Goal: Task Accomplishment & Management: Manage account settings

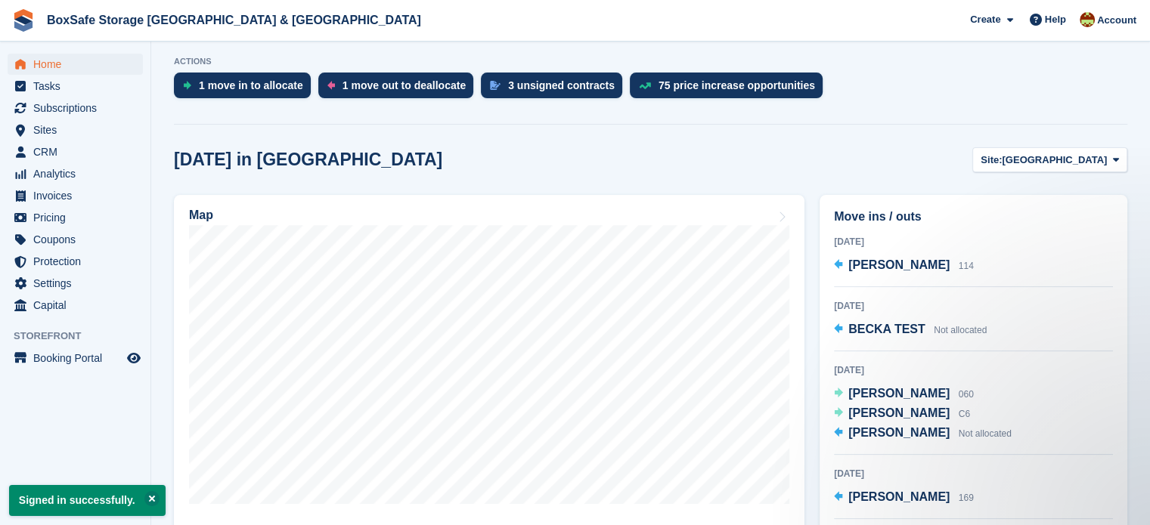
scroll to position [355, 0]
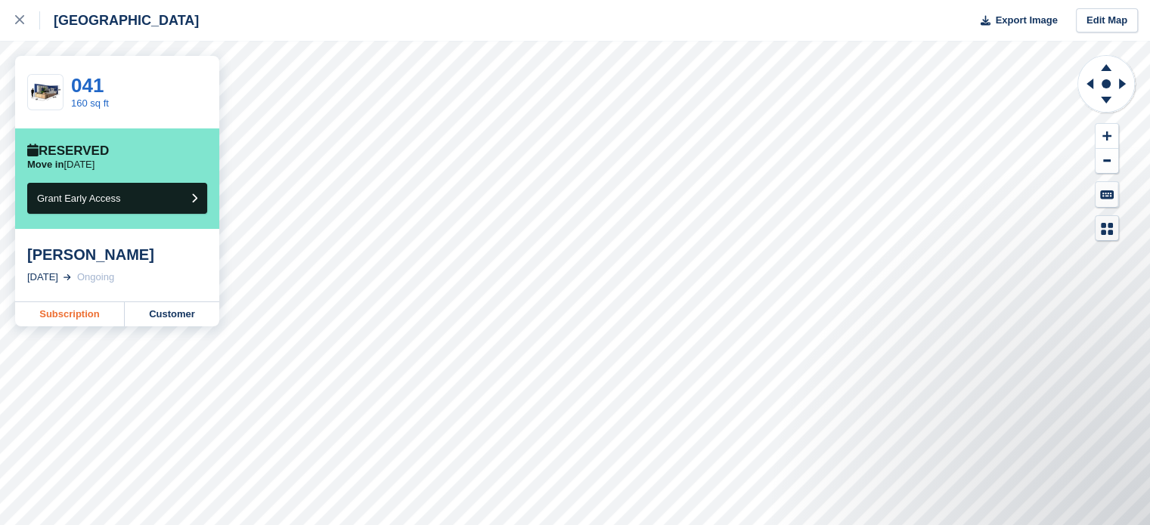
click at [87, 320] on link "Subscription" at bounding box center [70, 314] width 110 height 24
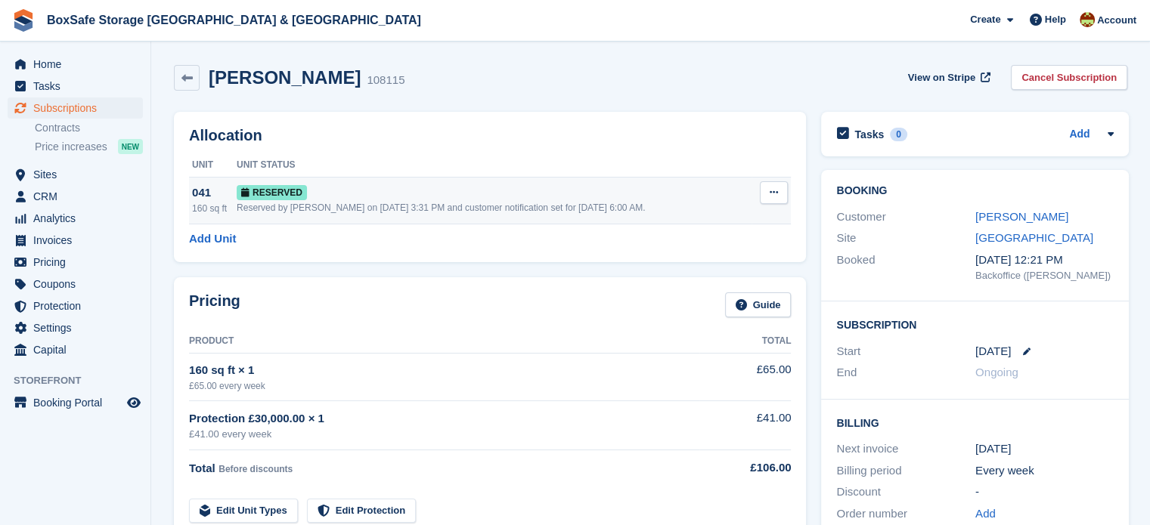
click at [776, 194] on button at bounding box center [774, 192] width 28 height 23
click at [705, 256] on p "Deallocate" at bounding box center [715, 255] width 132 height 20
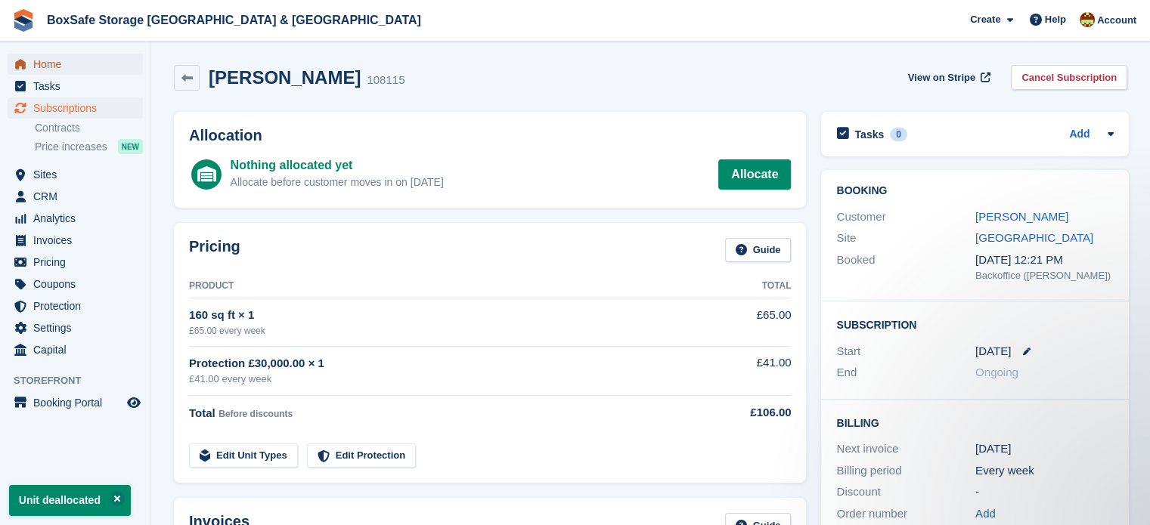
click at [60, 66] on span "Home" at bounding box center [78, 64] width 91 height 21
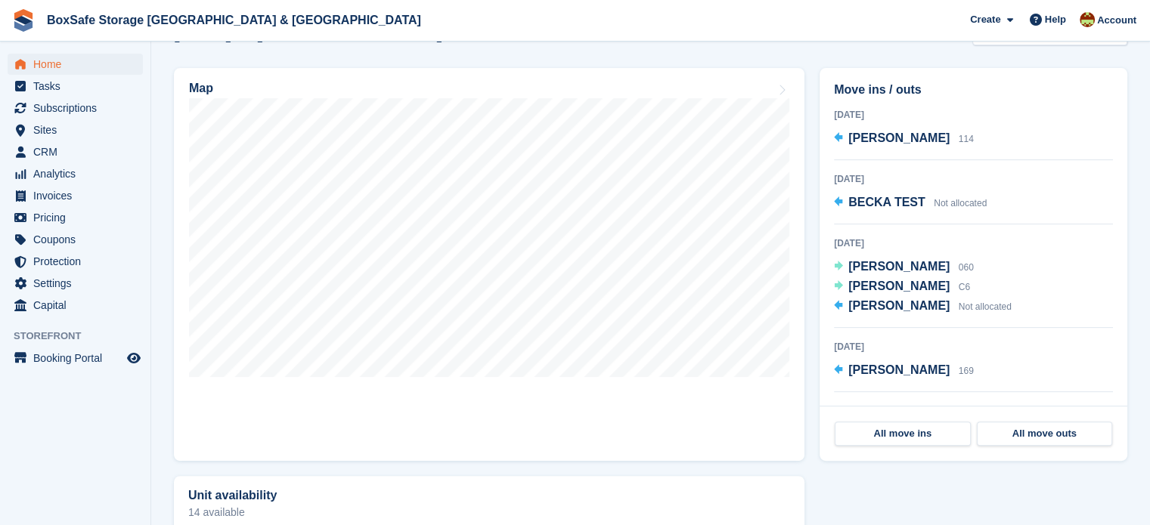
scroll to position [451, 0]
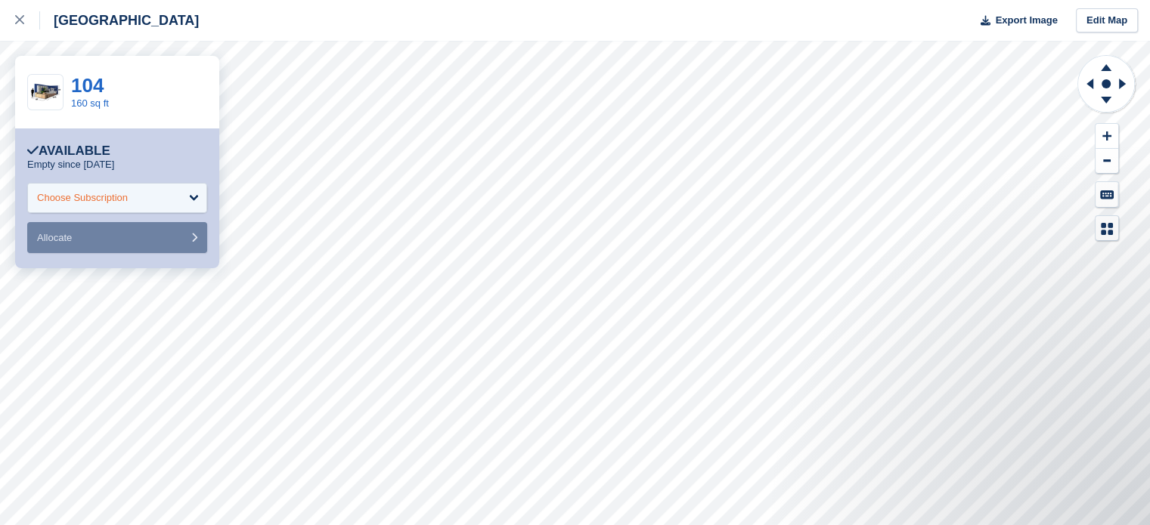
click at [153, 202] on div "Choose Subscription" at bounding box center [117, 198] width 180 height 30
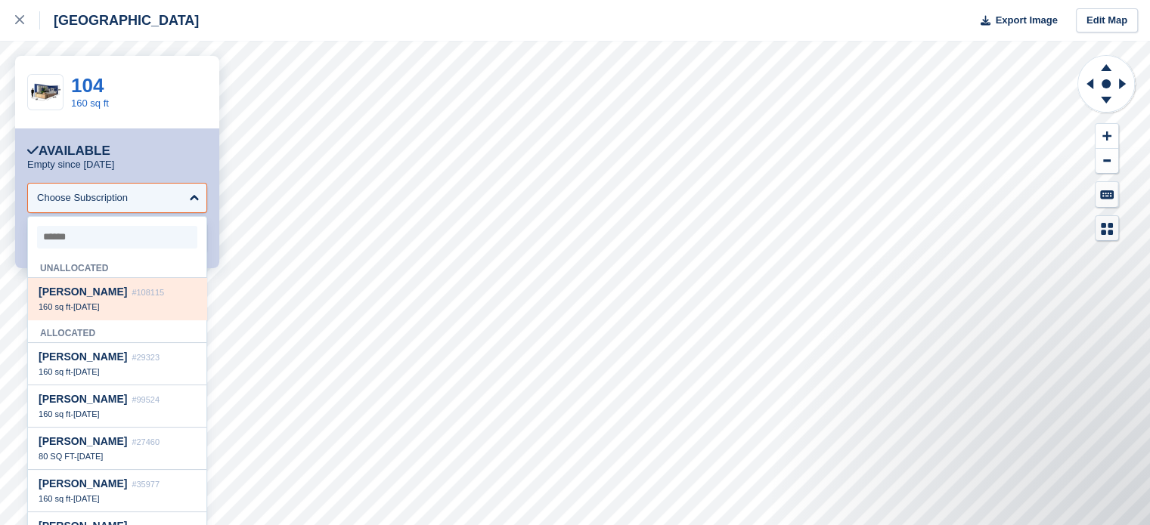
click at [79, 320] on div "Suzanne Chambers #108115 160 sq ft - 31 Oct" at bounding box center [117, 299] width 178 height 42
select select "******"
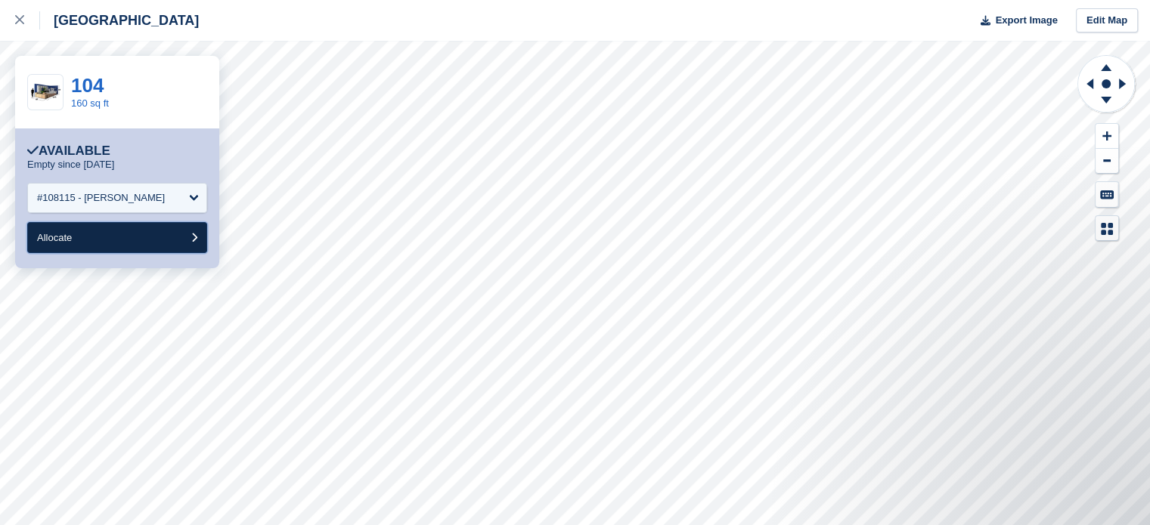
click at [105, 240] on button "Allocate" at bounding box center [117, 237] width 180 height 31
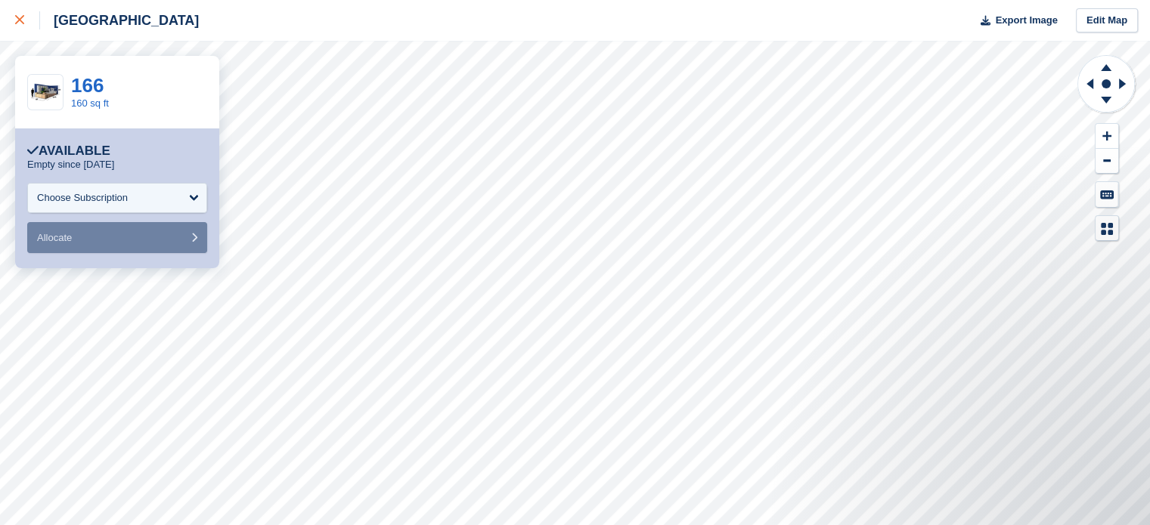
click at [20, 21] on icon at bounding box center [19, 19] width 9 height 9
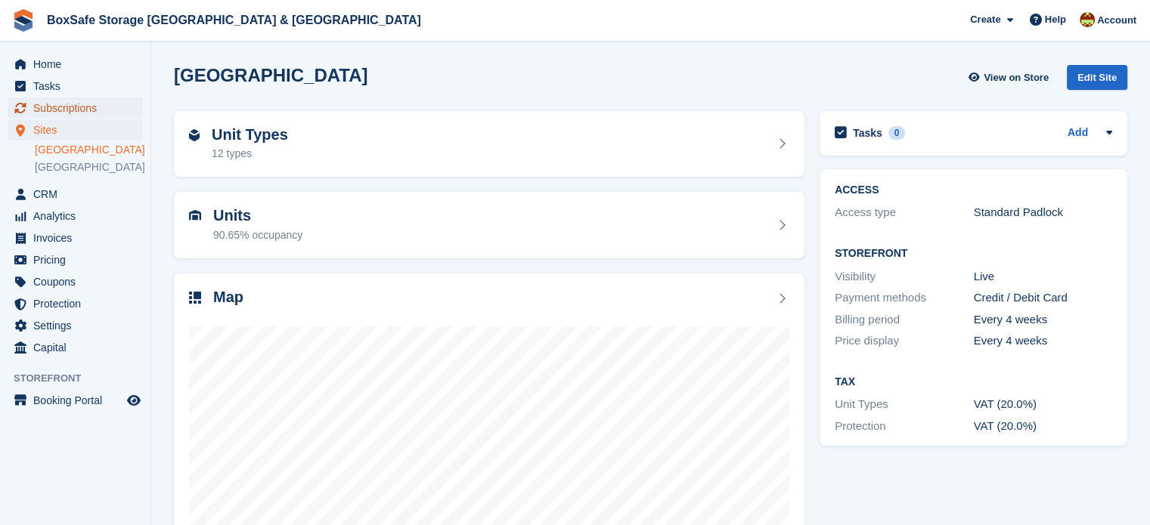
click at [84, 112] on span "Subscriptions" at bounding box center [78, 108] width 91 height 21
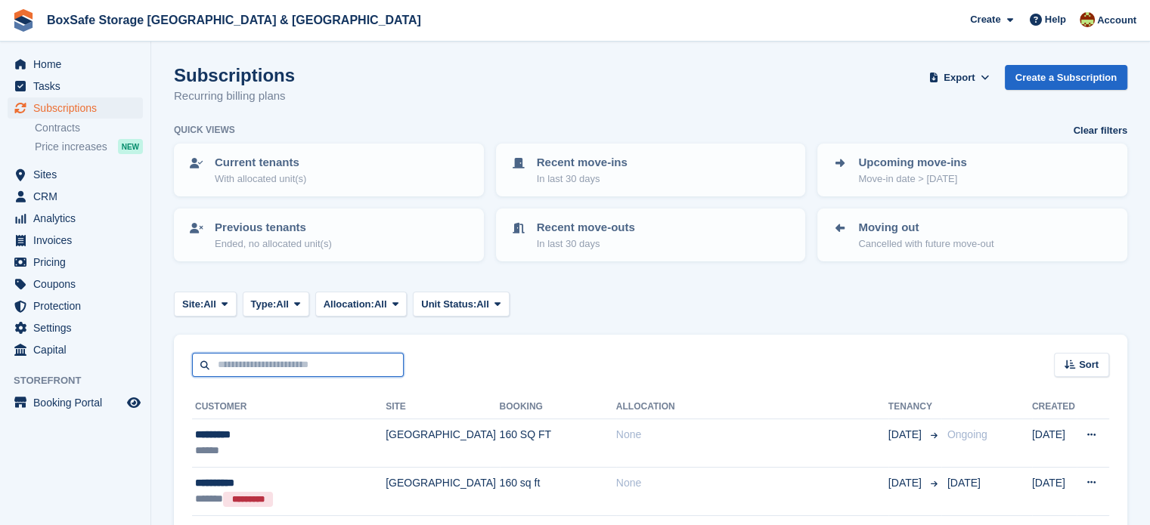
click at [280, 356] on input "text" at bounding box center [298, 365] width 212 height 25
type input "******"
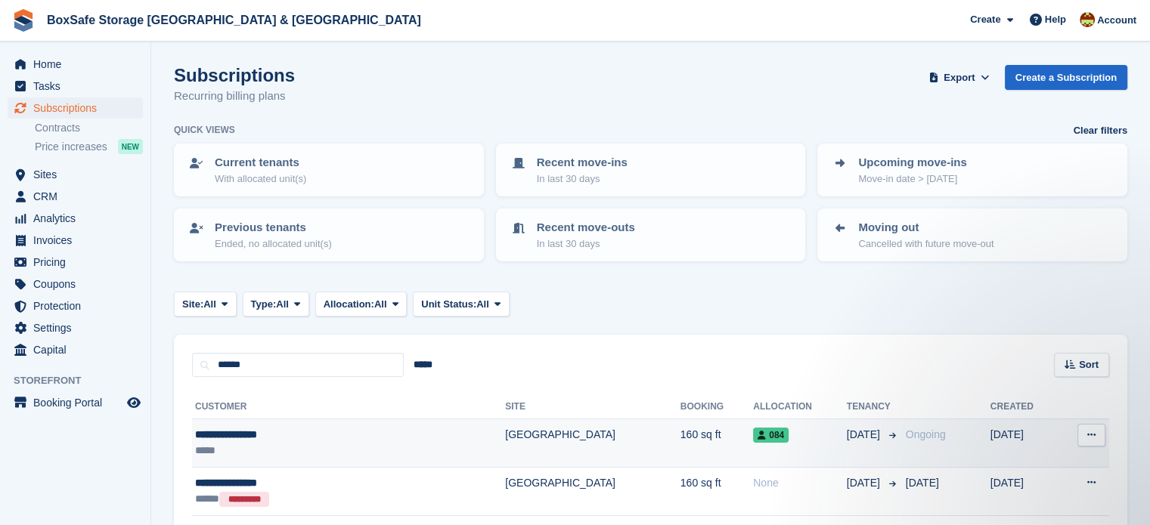
click at [753, 445] on td "084" at bounding box center [800, 444] width 94 height 48
